Goal: Task Accomplishment & Management: Use online tool/utility

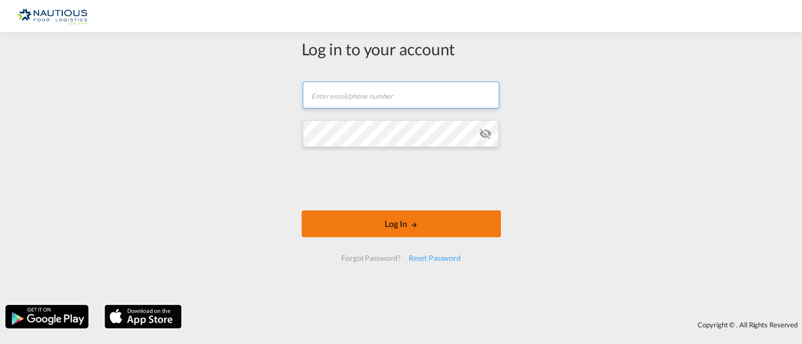
type input "[PERSON_NAME][EMAIL_ADDRESS][PERSON_NAME][DOMAIN_NAME]"
click at [395, 234] on button "Log In" at bounding box center [401, 223] width 199 height 27
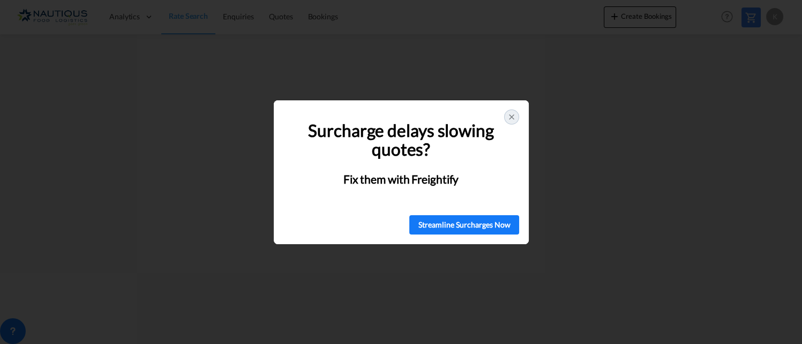
click at [515, 111] on div at bounding box center [511, 116] width 15 height 15
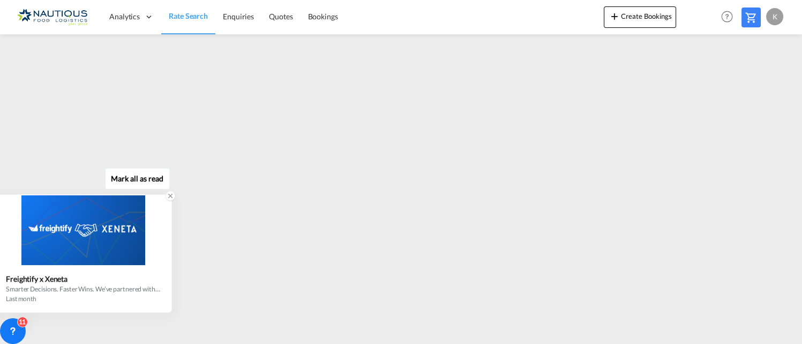
click at [173, 195] on icon at bounding box center [171, 196] width 8 height 8
